Goal: Information Seeking & Learning: Learn about a topic

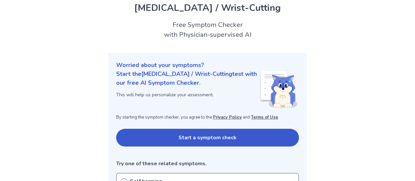
scroll to position [25, 0]
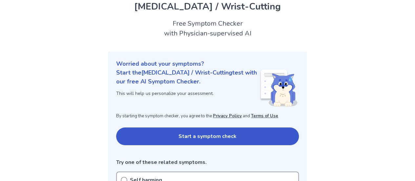
click at [153, 131] on button "Start a symptom check" at bounding box center [207, 136] width 183 height 18
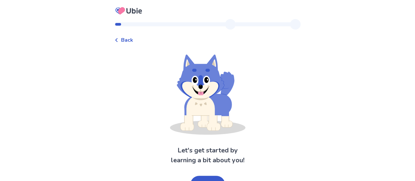
scroll to position [12, 0]
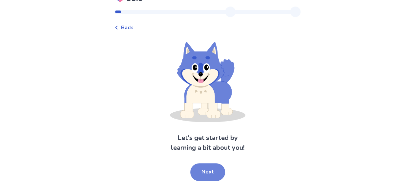
click at [199, 171] on button "Next" at bounding box center [207, 172] width 35 height 18
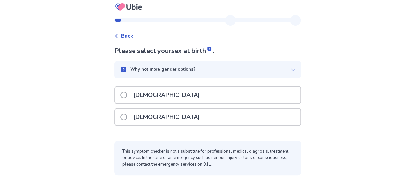
click at [159, 113] on p "[DEMOGRAPHIC_DATA]" at bounding box center [166, 117] width 74 height 17
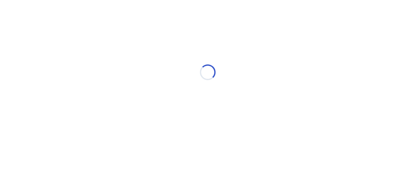
scroll to position [0, 0]
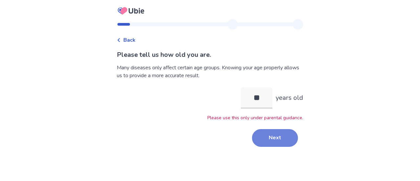
type input "**"
click at [261, 141] on button "Next" at bounding box center [275, 138] width 46 height 18
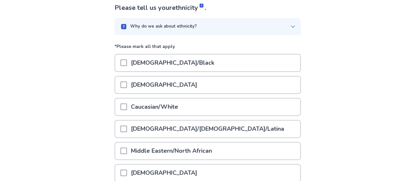
scroll to position [62, 0]
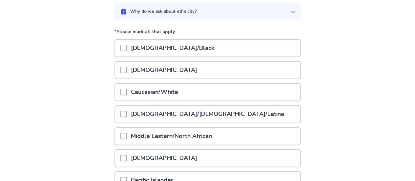
click at [225, 109] on div "[DEMOGRAPHIC_DATA]/[DEMOGRAPHIC_DATA]/Latina" at bounding box center [207, 114] width 185 height 17
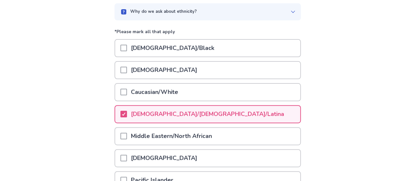
scroll to position [150, 0]
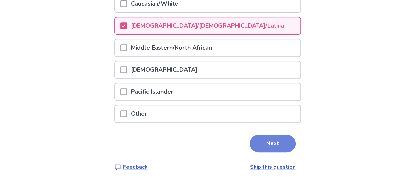
click at [259, 147] on button "Next" at bounding box center [272, 143] width 46 height 18
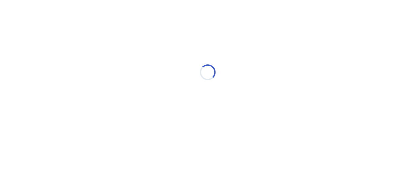
scroll to position [0, 0]
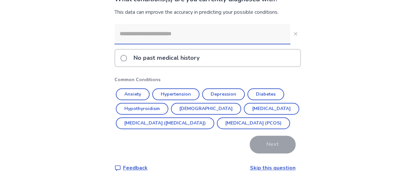
scroll to position [71, 0]
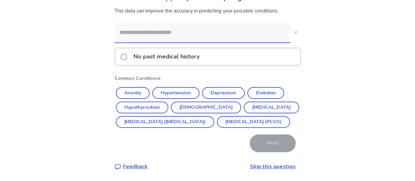
click at [266, 166] on link "Skip this question" at bounding box center [273, 166] width 46 height 7
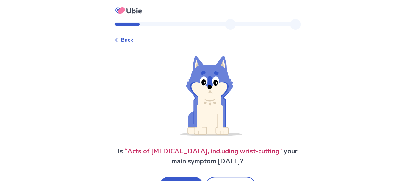
scroll to position [24, 0]
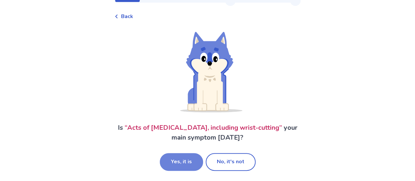
click at [174, 158] on button "Yes, it is" at bounding box center [181, 162] width 43 height 18
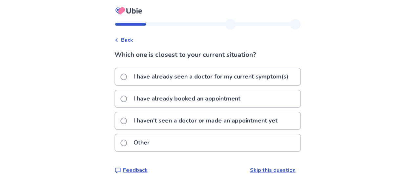
click at [176, 122] on p "I haven't seen a doctor or made an appointment yet" at bounding box center [205, 120] width 152 height 17
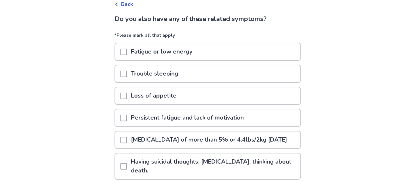
scroll to position [36, 0]
click at [127, 69] on div at bounding box center [123, 73] width 7 height 17
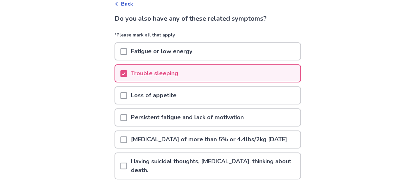
click at [127, 92] on span at bounding box center [123, 95] width 7 height 7
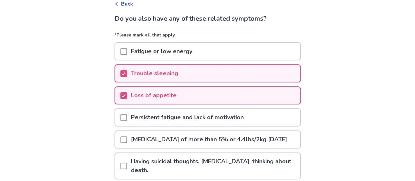
click at [127, 49] on span at bounding box center [123, 51] width 7 height 7
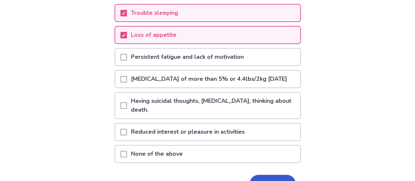
scroll to position [98, 0]
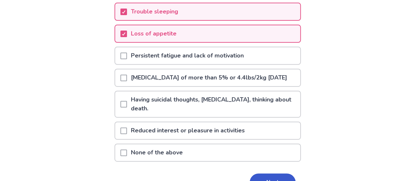
click at [127, 56] on span at bounding box center [123, 55] width 7 height 7
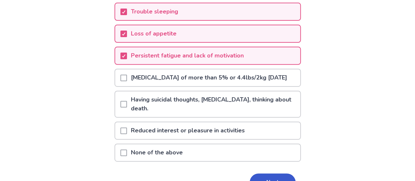
scroll to position [146, 0]
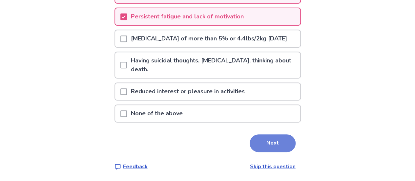
click at [260, 144] on button "Next" at bounding box center [272, 143] width 46 height 18
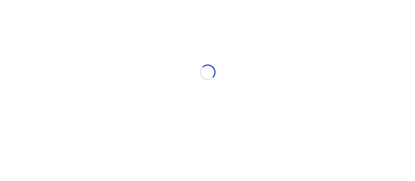
scroll to position [0, 0]
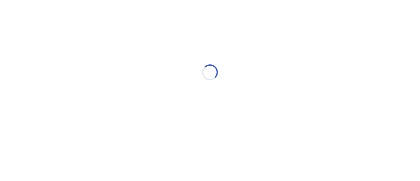
select select "*"
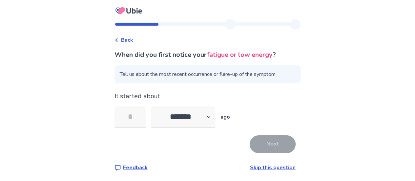
click at [256, 167] on link "Skip this question" at bounding box center [273, 167] width 46 height 7
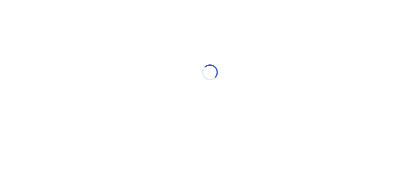
select select "*"
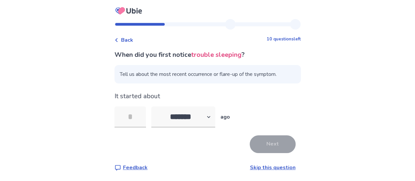
click at [256, 167] on link "Skip this question" at bounding box center [273, 167] width 46 height 7
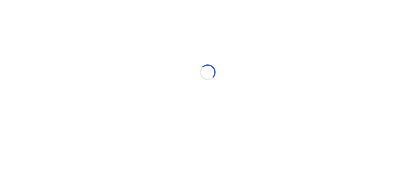
select select "*"
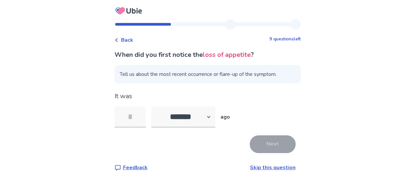
click at [256, 167] on link "Skip this question" at bounding box center [273, 167] width 46 height 7
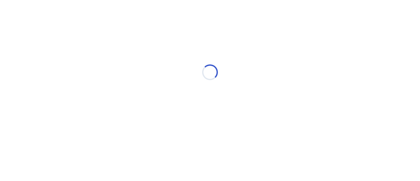
select select "*"
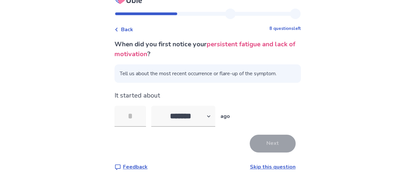
scroll to position [10, 0]
click at [256, 167] on link "Skip this question" at bounding box center [273, 166] width 46 height 7
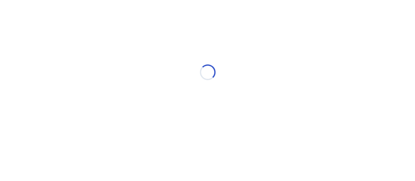
scroll to position [0, 0]
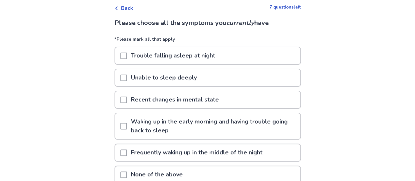
scroll to position [32, 0]
click at [206, 53] on p "Trouble falling asleep at night" at bounding box center [173, 55] width 92 height 17
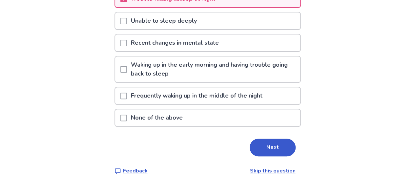
scroll to position [78, 0]
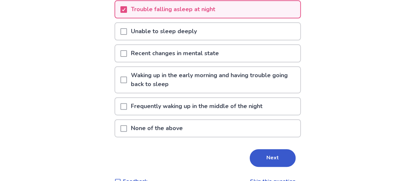
click at [235, 84] on p "Waking up in the early morning and having trouble going back to sleep" at bounding box center [213, 80] width 173 height 26
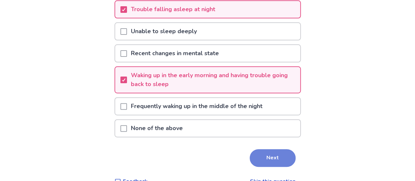
click at [260, 153] on button "Next" at bounding box center [272, 158] width 46 height 18
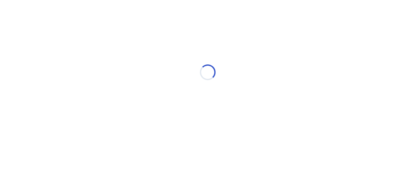
scroll to position [0, 0]
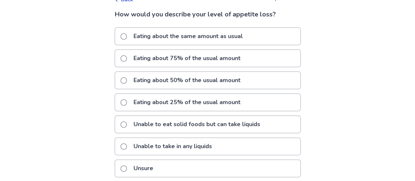
scroll to position [41, 0]
click at [261, 80] on div "Eating about 50% of the usual amount" at bounding box center [207, 79] width 185 height 17
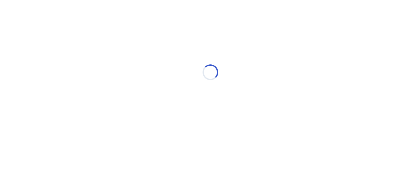
scroll to position [0, 0]
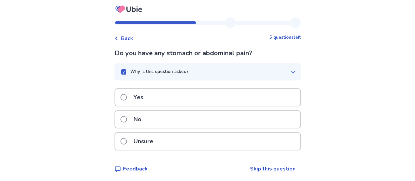
scroll to position [4, 0]
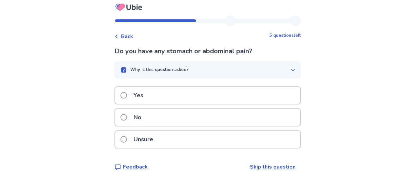
click at [243, 121] on div "No" at bounding box center [207, 117] width 185 height 17
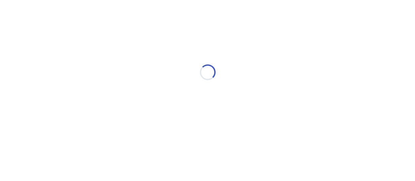
scroll to position [0, 0]
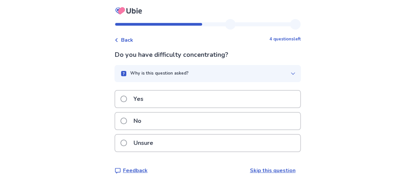
click at [240, 147] on div "Unsure" at bounding box center [207, 142] width 185 height 17
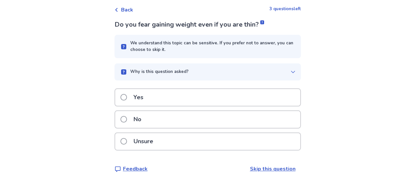
scroll to position [31, 0]
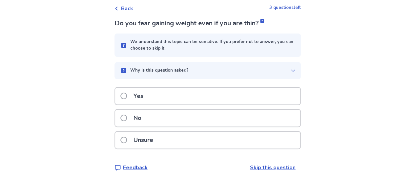
click at [239, 96] on div "Yes" at bounding box center [207, 96] width 185 height 17
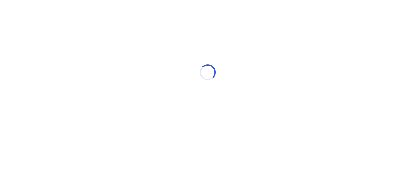
scroll to position [0, 0]
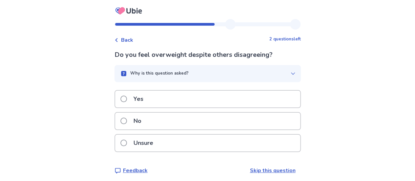
click at [239, 96] on div "Yes" at bounding box center [207, 98] width 185 height 17
click at [200, 123] on div "No" at bounding box center [207, 120] width 185 height 17
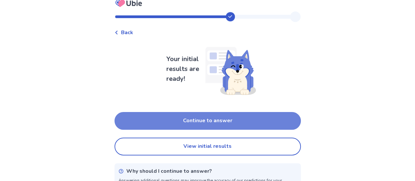
scroll to position [7, 0]
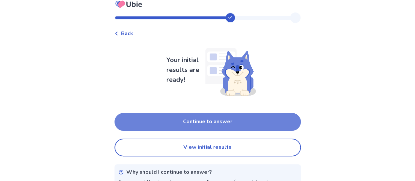
click at [208, 127] on button "Continue to answer" at bounding box center [207, 122] width 186 height 18
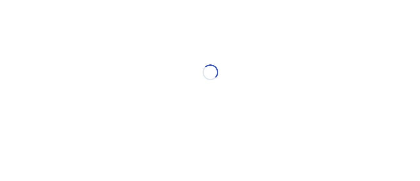
scroll to position [0, 0]
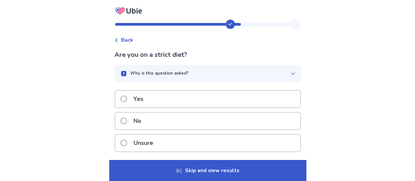
click at [204, 122] on div "No" at bounding box center [207, 120] width 185 height 17
click at [200, 166] on p "Skip and view results" at bounding box center [207, 170] width 197 height 21
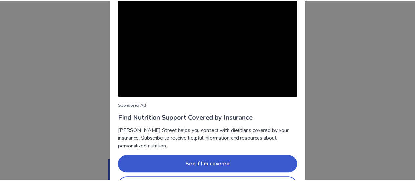
scroll to position [92, 0]
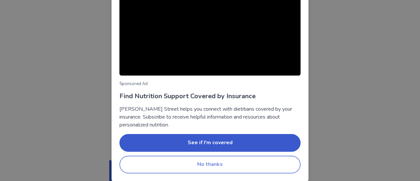
click at [231, 167] on button "No thanks" at bounding box center [209, 164] width 181 height 18
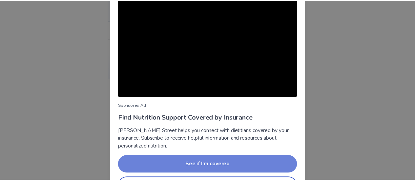
scroll to position [92, 0]
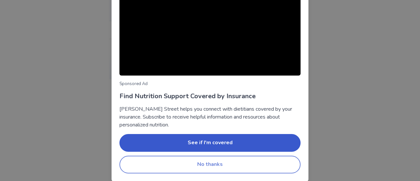
click at [245, 163] on button "No thanks" at bounding box center [209, 164] width 181 height 18
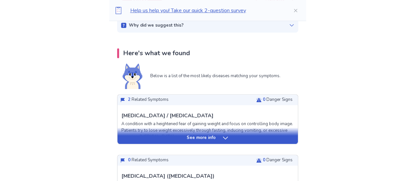
scroll to position [173, 0]
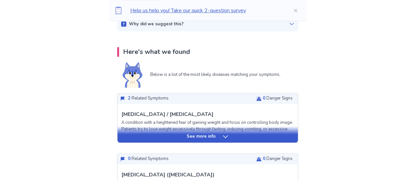
click at [210, 138] on p "See more info" at bounding box center [201, 136] width 29 height 7
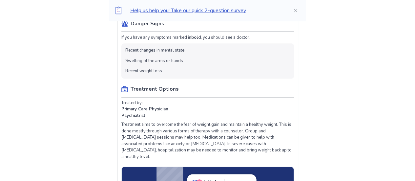
scroll to position [495, 0]
